Goal: Task Accomplishment & Management: Manage account settings

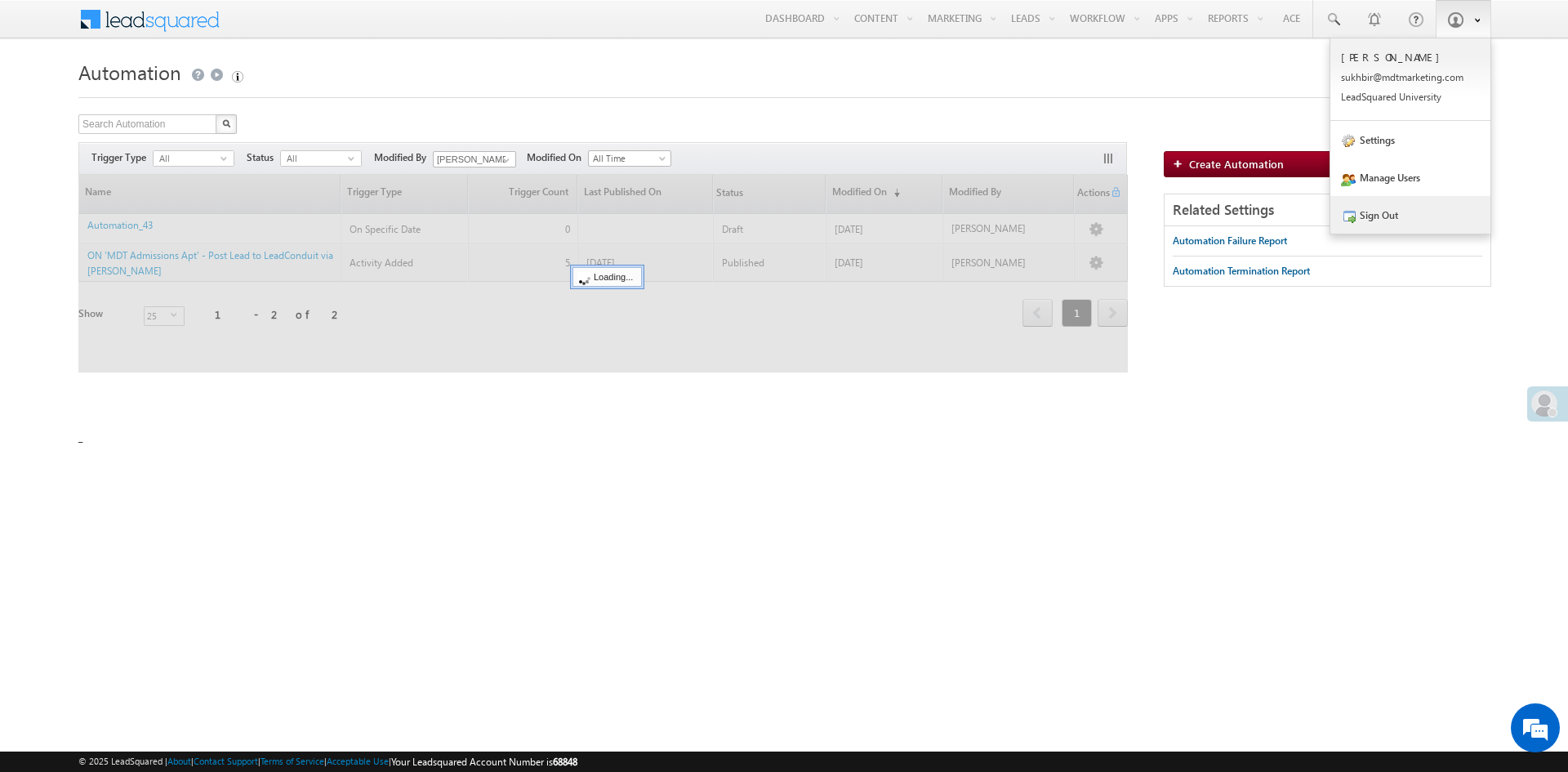
click at [1406, 219] on link "Sign Out" at bounding box center [1411, 214] width 160 height 37
